Goal: Transaction & Acquisition: Download file/media

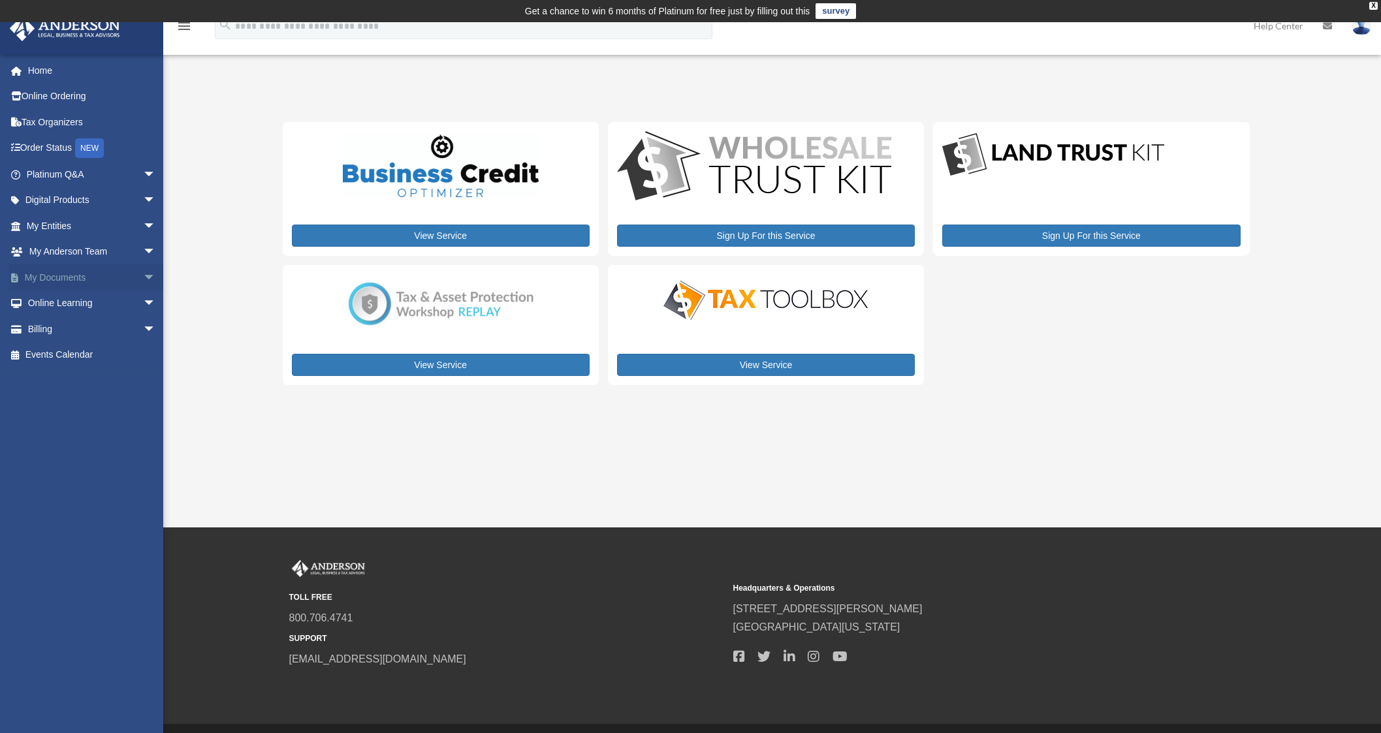
click at [51, 281] on link "My Documents arrow_drop_down" at bounding box center [92, 277] width 167 height 26
click at [143, 281] on span "arrow_drop_down" at bounding box center [156, 277] width 26 height 27
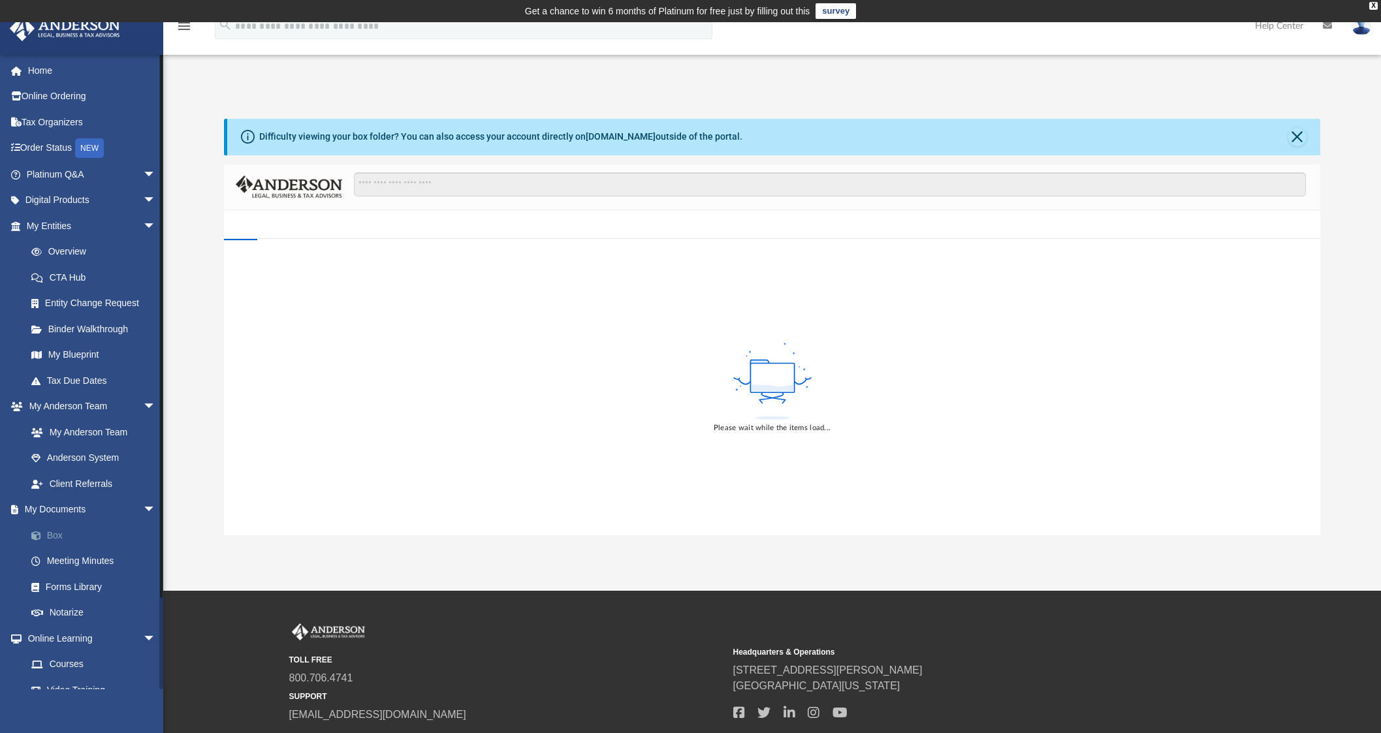
click at [46, 535] on link "Box" at bounding box center [96, 535] width 157 height 26
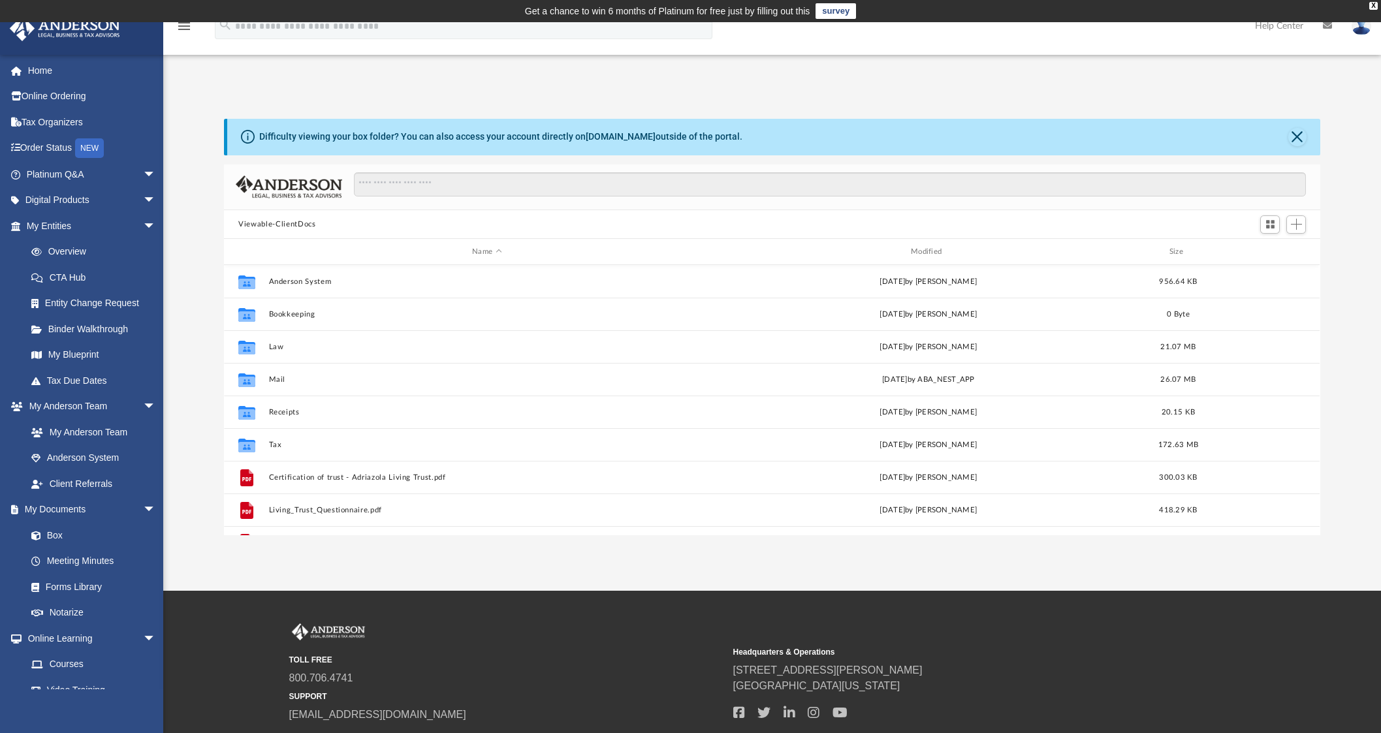
scroll to position [285, 1083]
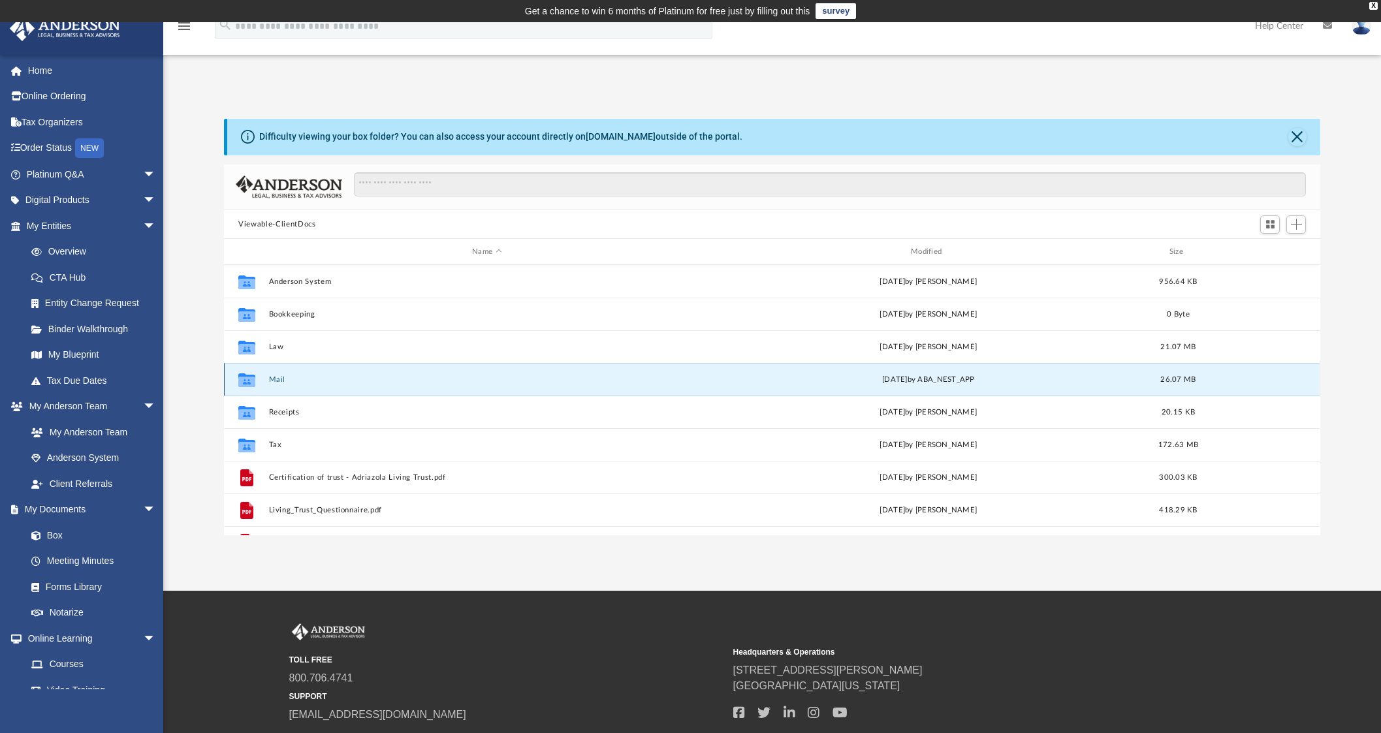
click at [272, 378] on button "Mail" at bounding box center [487, 379] width 436 height 8
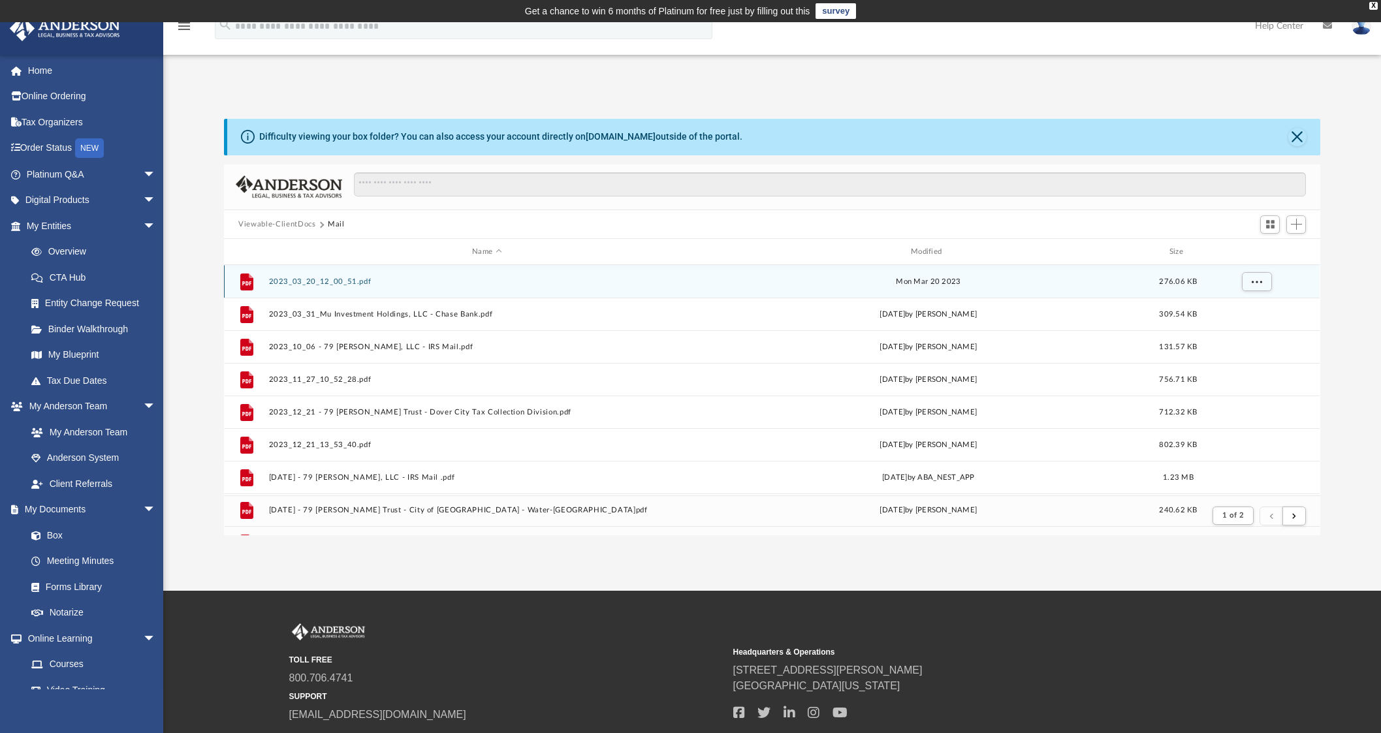
scroll to position [12, 12]
click at [912, 272] on div "File 2023_03_20_12_00_51.pdf [DATE] 276.06 KB" at bounding box center [772, 281] width 1096 height 33
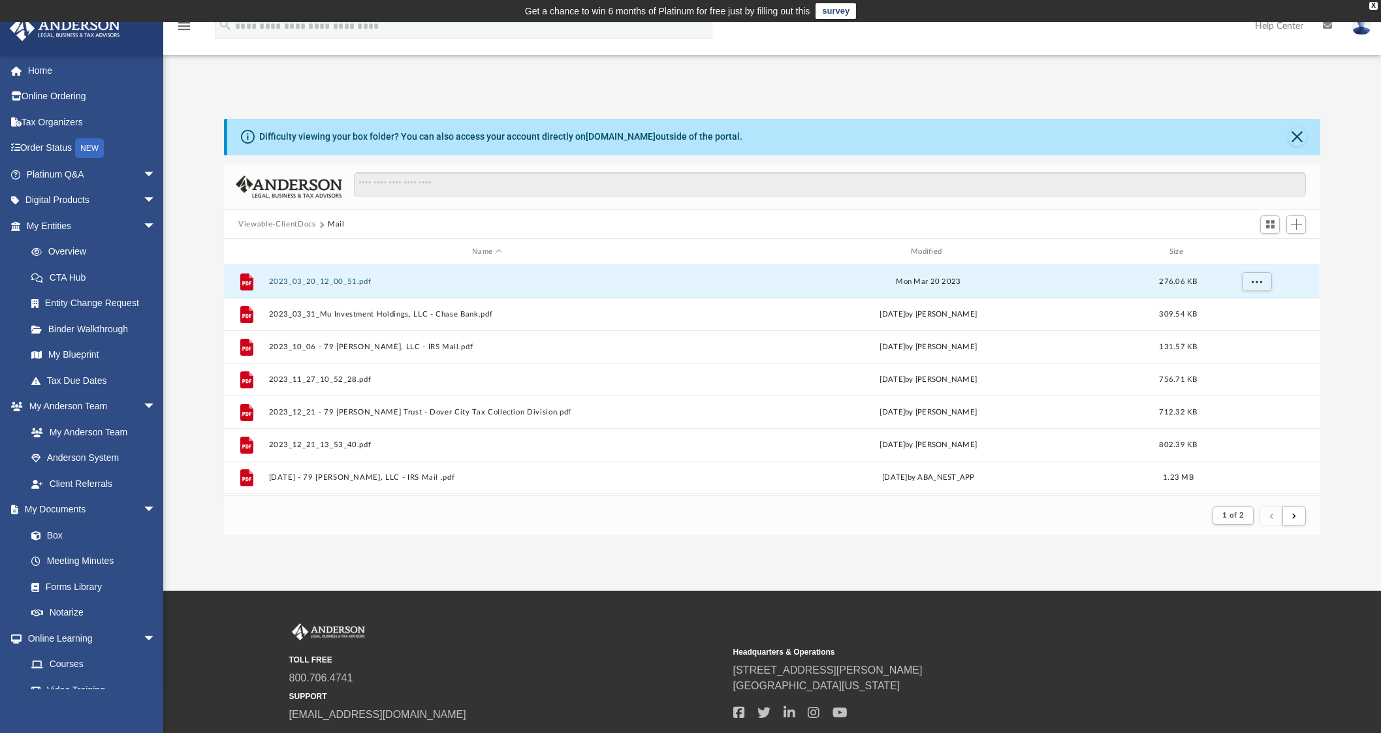
click at [921, 259] on div "Name Modified Size" at bounding box center [772, 252] width 1096 height 26
click at [934, 249] on div "Modified" at bounding box center [928, 252] width 436 height 12
click at [935, 254] on div "Modified" at bounding box center [928, 252] width 436 height 12
click at [938, 244] on div "Name Modified Size" at bounding box center [772, 252] width 1096 height 26
click at [938, 250] on div "Modified" at bounding box center [928, 252] width 436 height 12
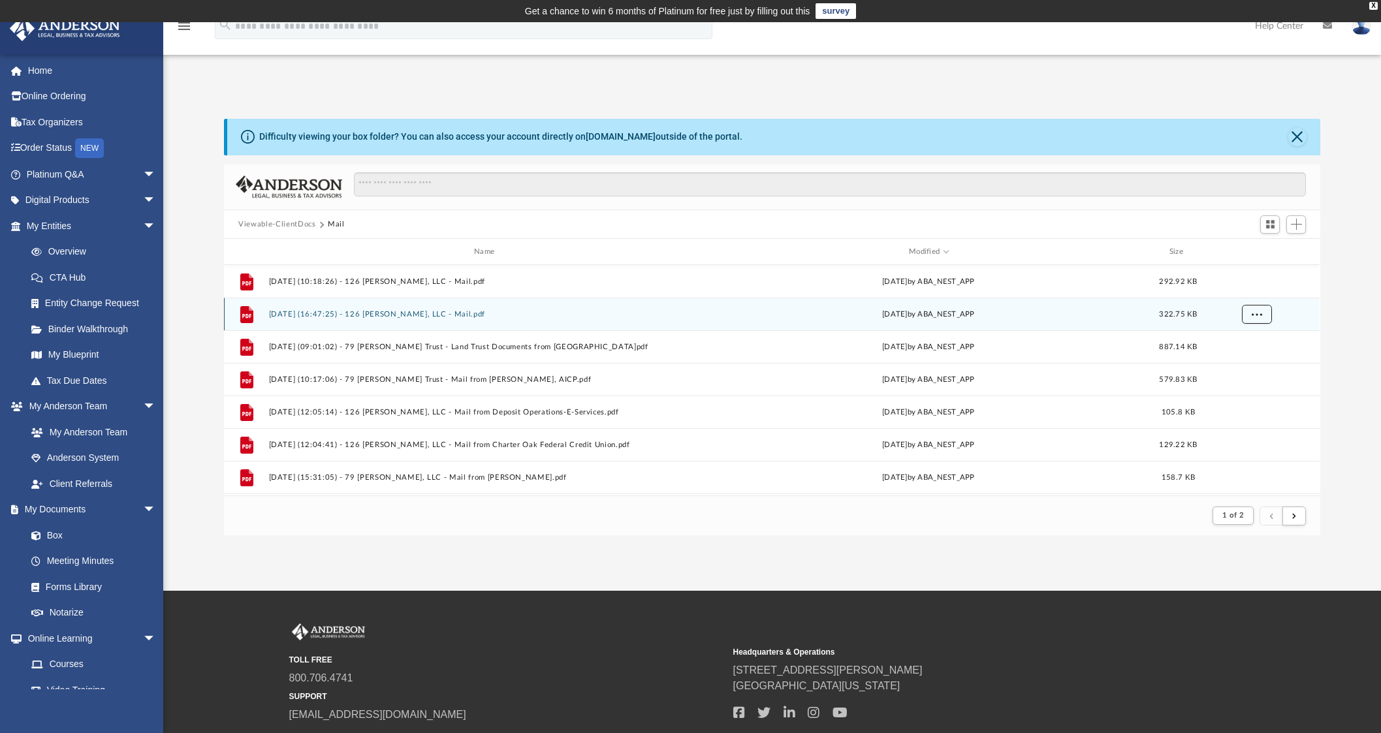
click at [1248, 311] on button "More options" at bounding box center [1257, 315] width 30 height 20
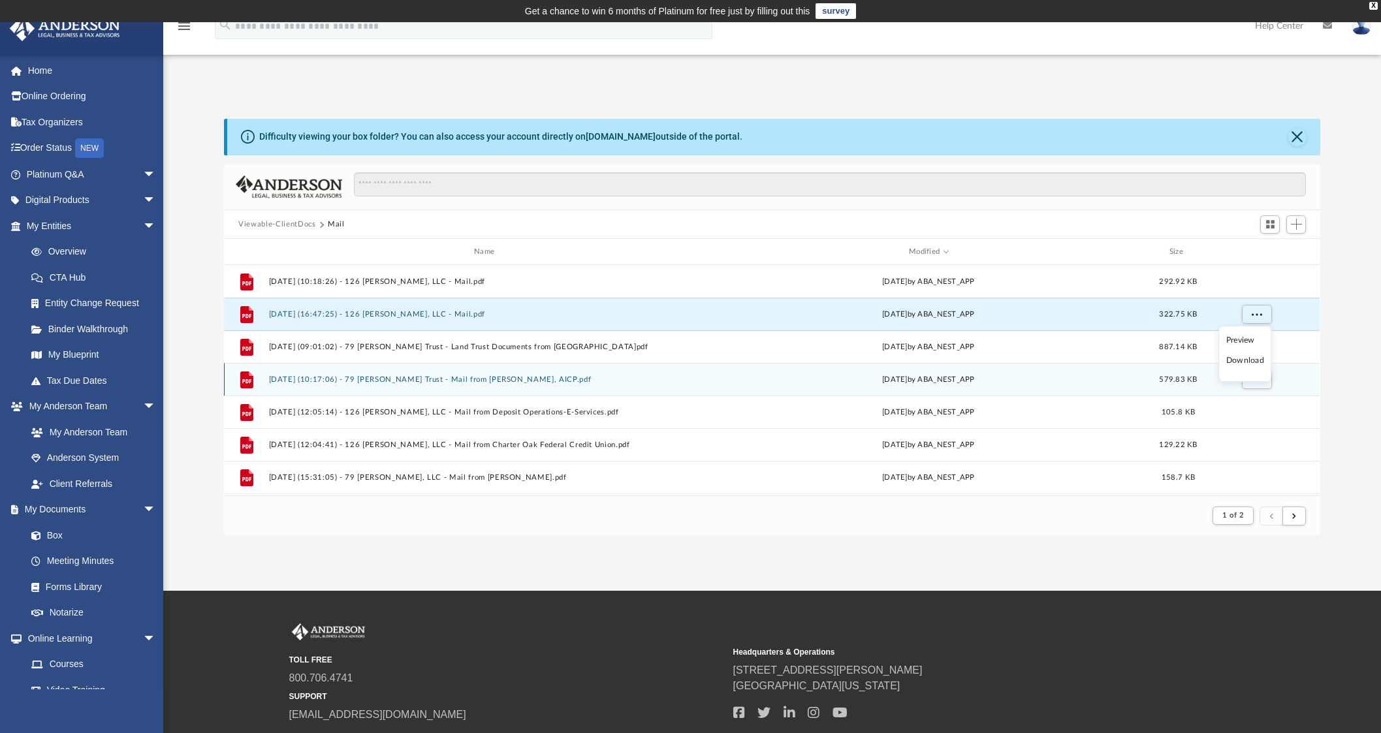
click at [1248, 362] on li "Download" at bounding box center [1245, 362] width 38 height 14
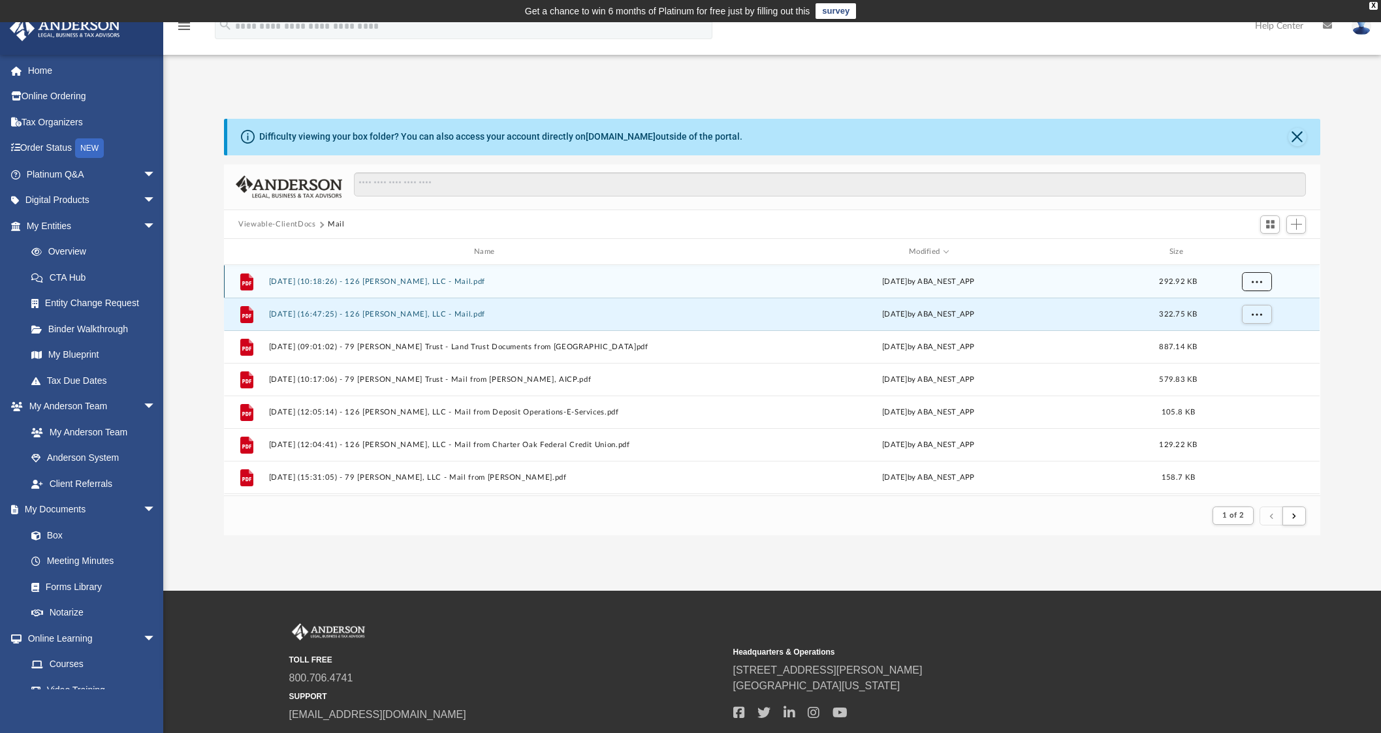
click at [1262, 279] on button "More options" at bounding box center [1257, 282] width 30 height 20
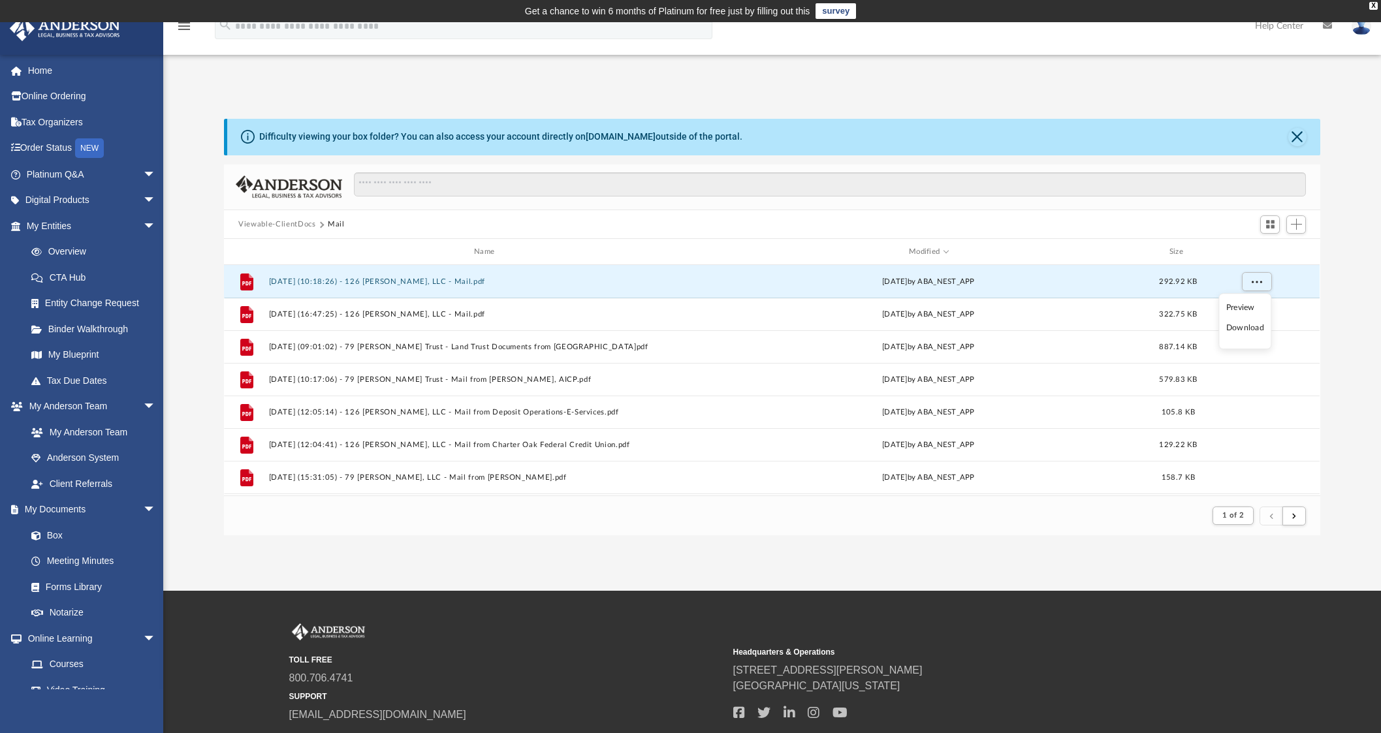
click at [1246, 327] on li "Download" at bounding box center [1245, 329] width 38 height 14
